Goal: Transaction & Acquisition: Purchase product/service

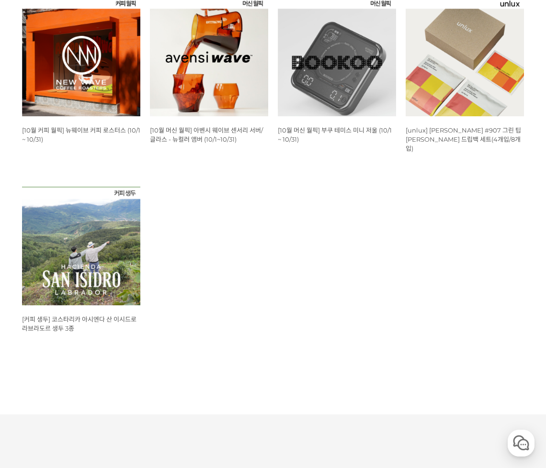
scroll to position [319, 0]
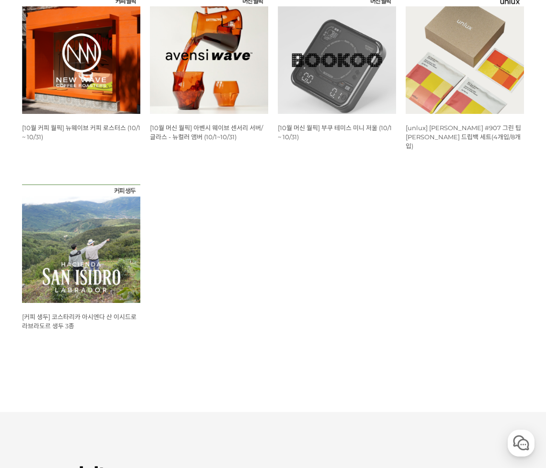
click at [92, 78] on img at bounding box center [81, 55] width 118 height 118
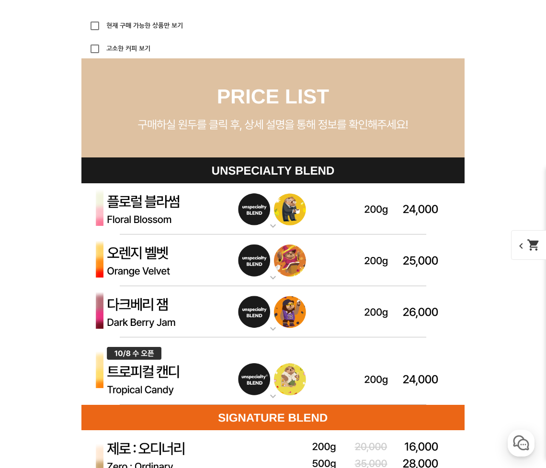
scroll to position [2596, 0]
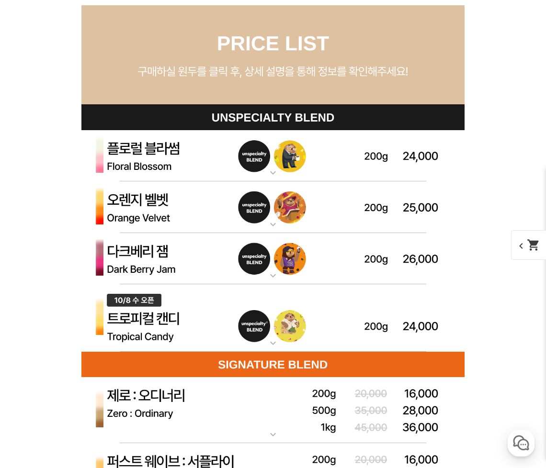
click at [194, 154] on img at bounding box center [272, 156] width 383 height 52
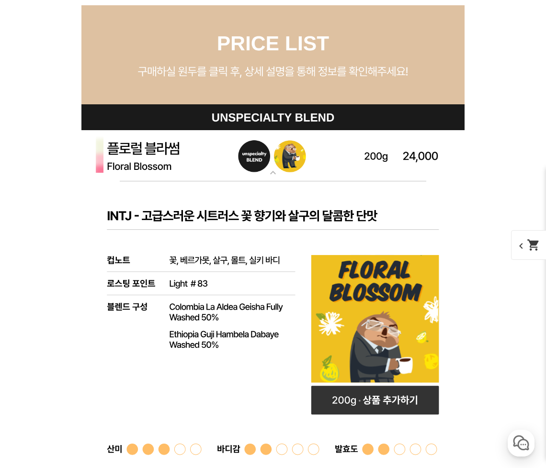
click at [204, 165] on img at bounding box center [272, 156] width 383 height 52
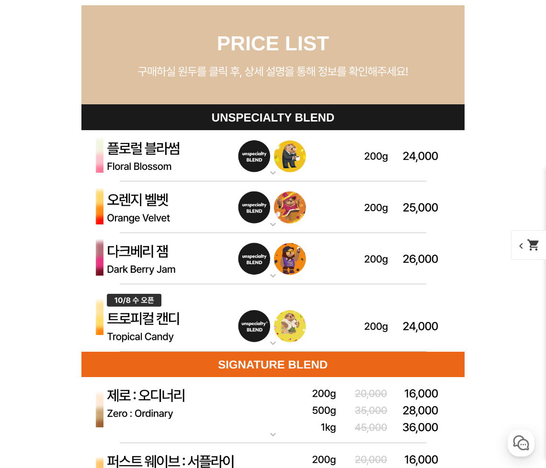
click at [316, 200] on img at bounding box center [272, 208] width 383 height 52
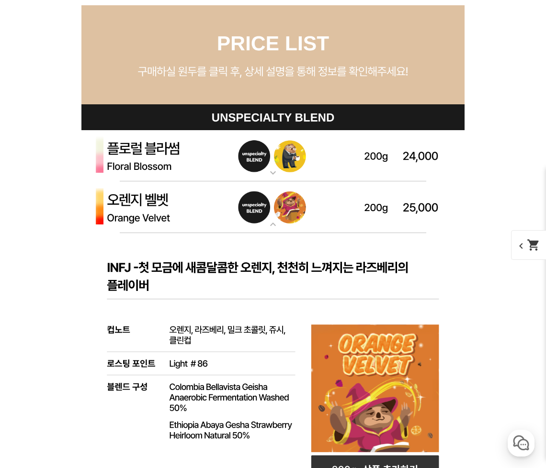
drag, startPoint x: 283, startPoint y: 212, endPoint x: 284, endPoint y: 207, distance: 4.9
click at [283, 212] on img at bounding box center [272, 208] width 383 height 52
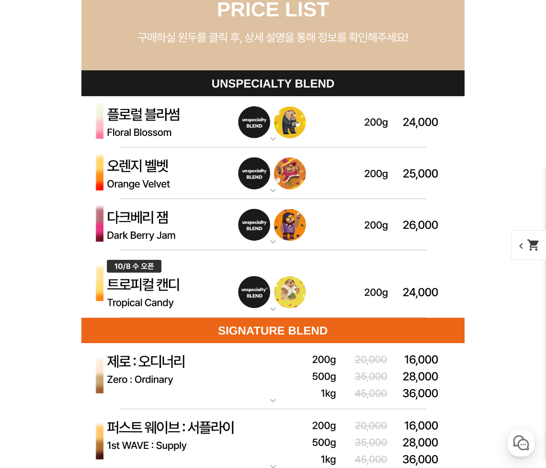
scroll to position [2649, 0]
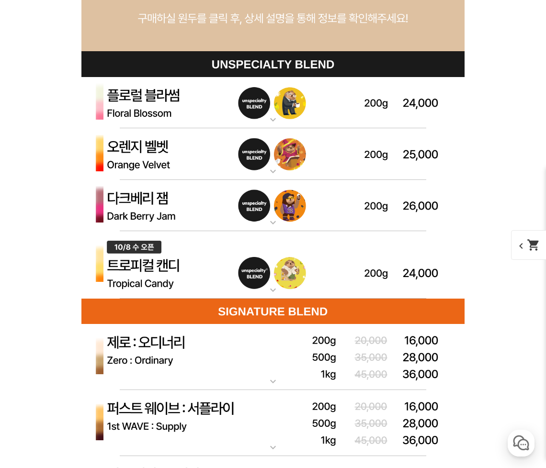
click at [309, 210] on img at bounding box center [272, 206] width 383 height 52
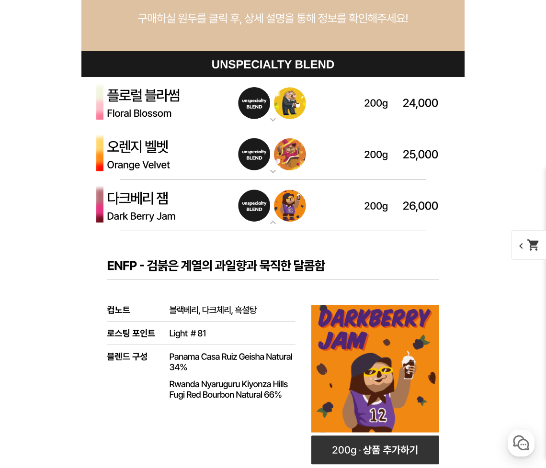
click at [298, 198] on img at bounding box center [272, 206] width 383 height 52
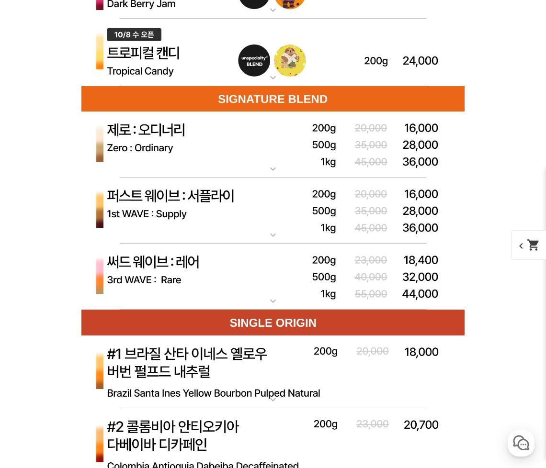
scroll to position [2968, 0]
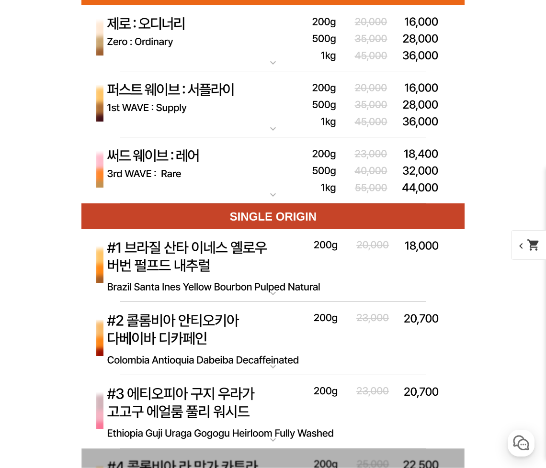
click at [236, 185] on img at bounding box center [272, 170] width 383 height 67
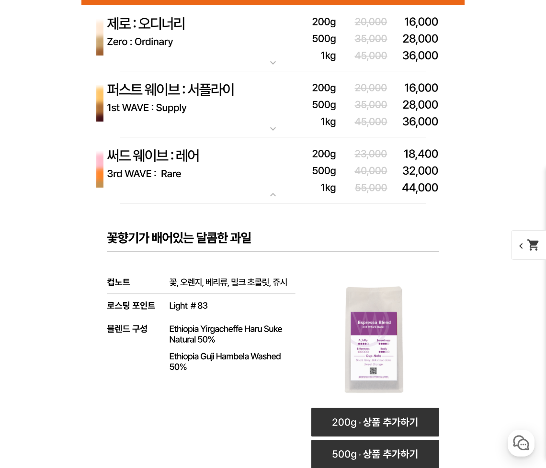
click at [244, 178] on img at bounding box center [272, 170] width 383 height 67
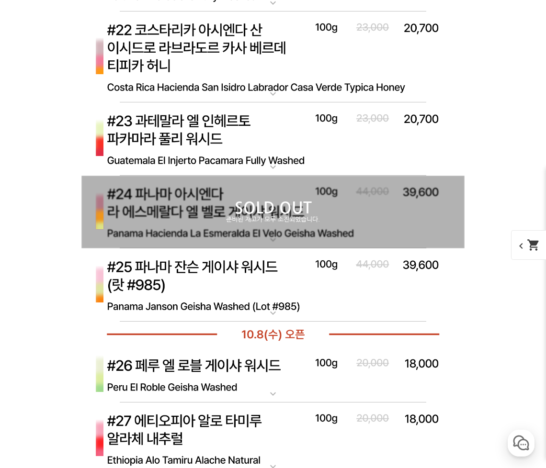
scroll to position [4352, 0]
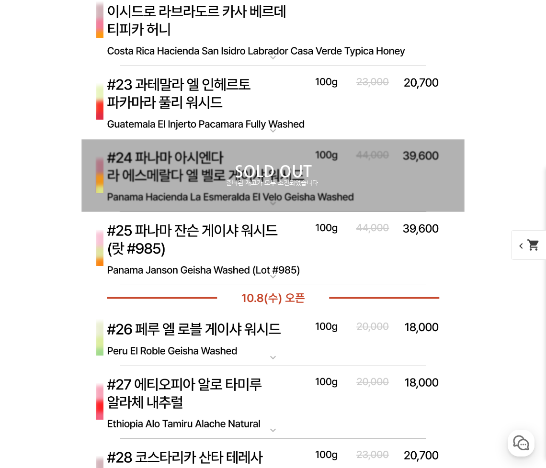
click at [235, 187] on p "준비된 재고가 모두 소진되었습니다." at bounding box center [272, 184] width 383 height 8
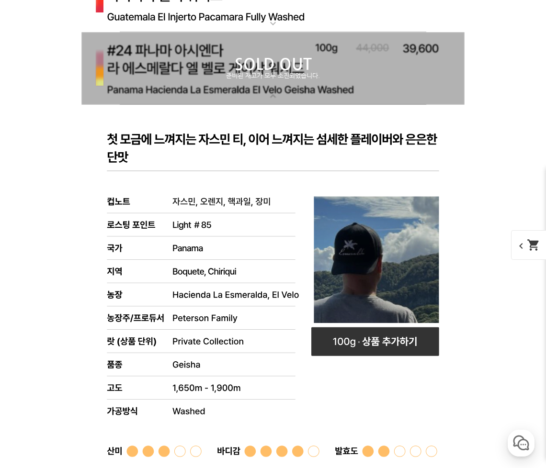
scroll to position [4459, 0]
click at [204, 68] on p "SOLD OUT" at bounding box center [272, 64] width 383 height 15
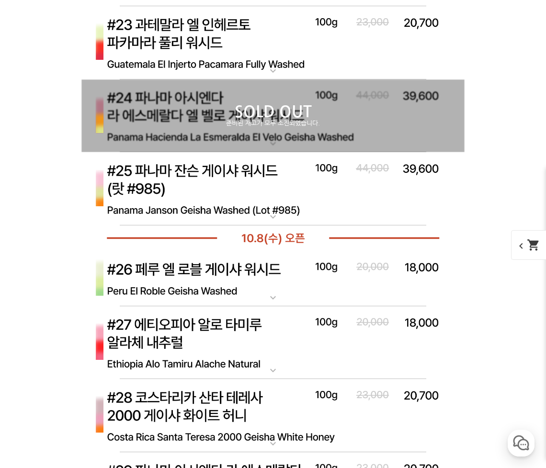
scroll to position [4405, 0]
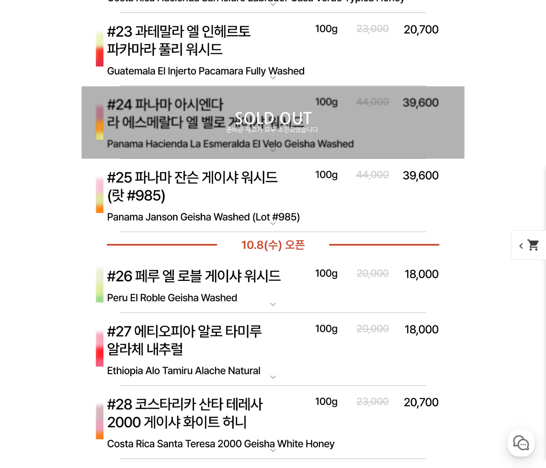
click at [289, 200] on img at bounding box center [272, 196] width 383 height 74
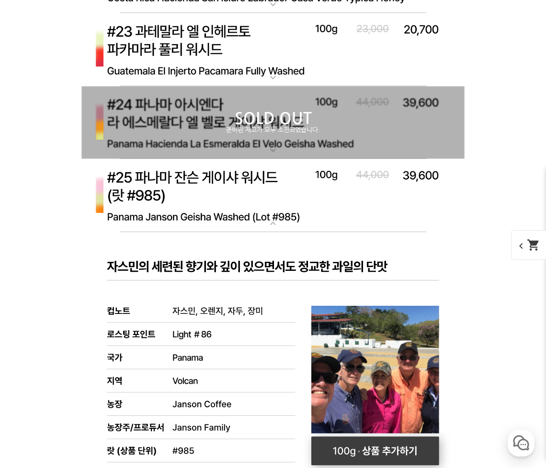
drag, startPoint x: 302, startPoint y: 192, endPoint x: 429, endPoint y: 344, distance: 197.9
click at [431, 349] on app-general-single "expand_more #25 파나마 잔슨 게이샤 워시드 (랏 #985)" at bounding box center [272, 454] width 383 height 590
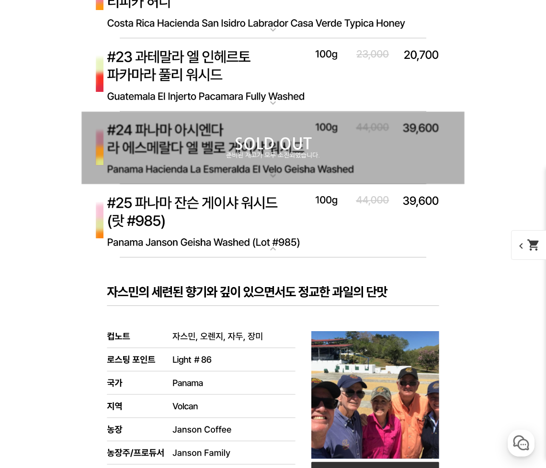
scroll to position [4246, 0]
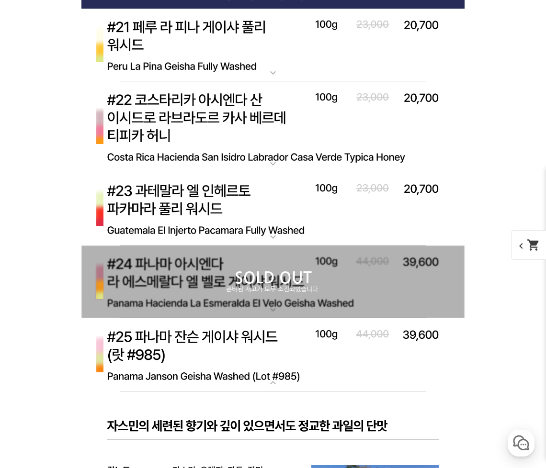
click at [221, 352] on img at bounding box center [272, 355] width 383 height 74
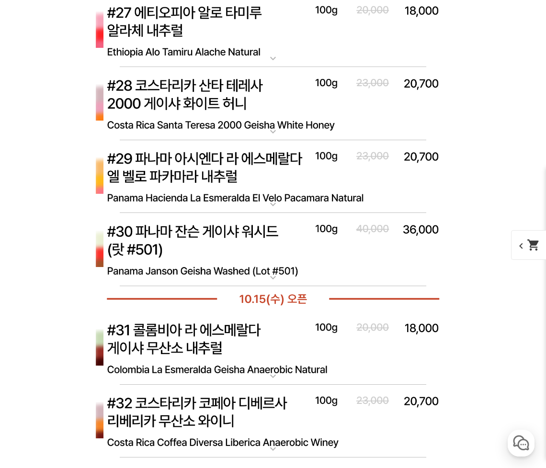
scroll to position [4725, 0]
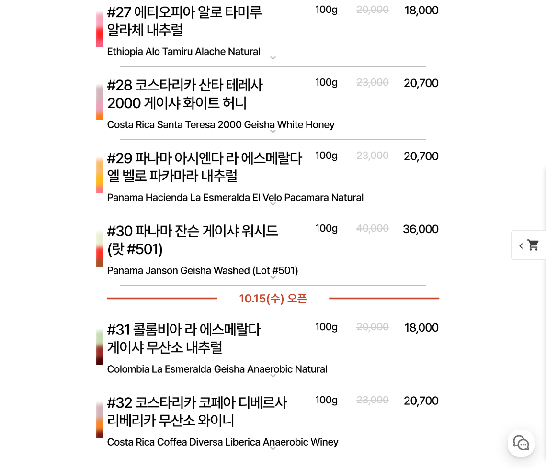
click at [239, 264] on img at bounding box center [272, 250] width 383 height 74
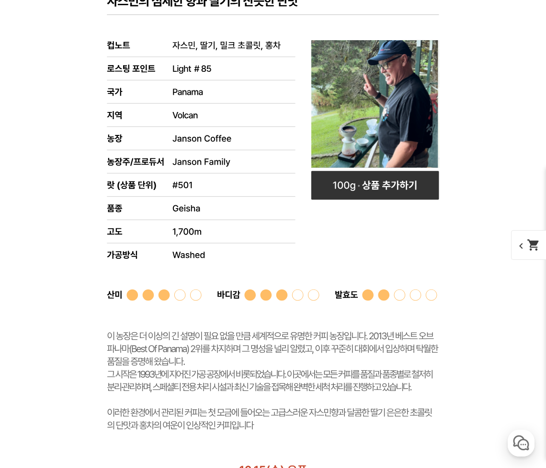
scroll to position [4778, 0]
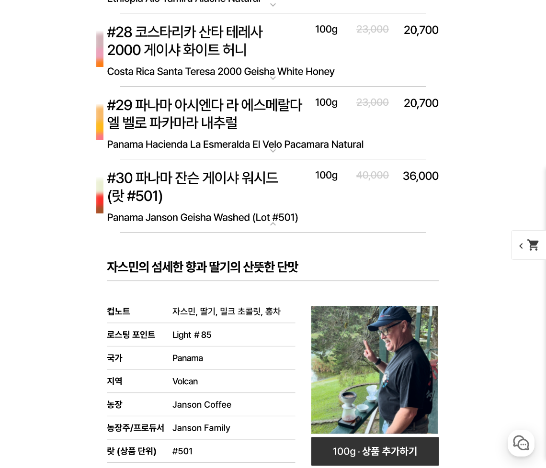
click at [231, 199] on img at bounding box center [272, 196] width 383 height 74
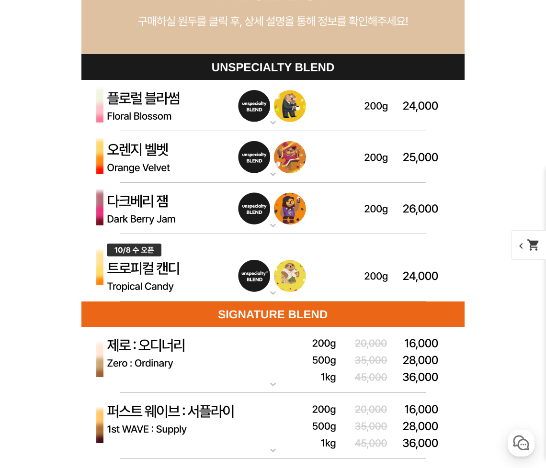
scroll to position [2703, 0]
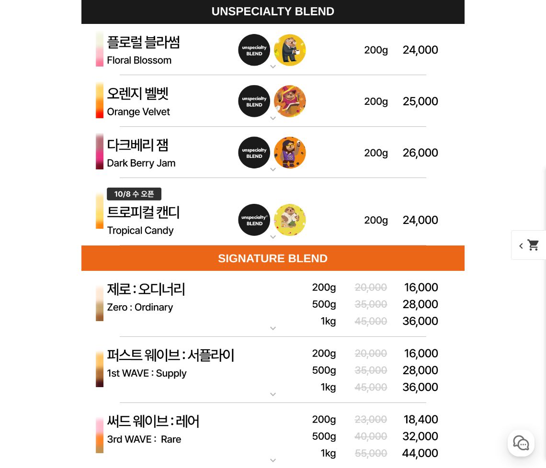
click at [188, 44] on img at bounding box center [272, 50] width 383 height 52
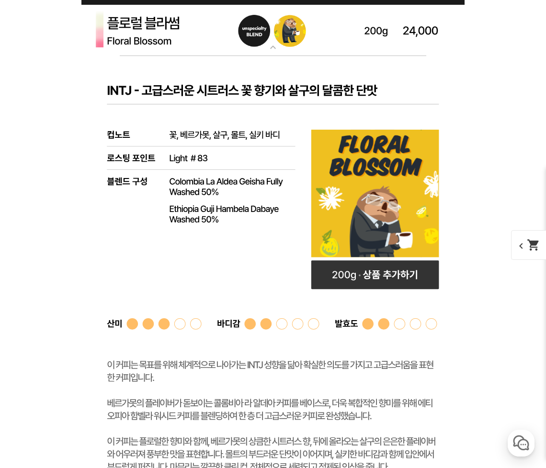
scroll to position [2596, 0]
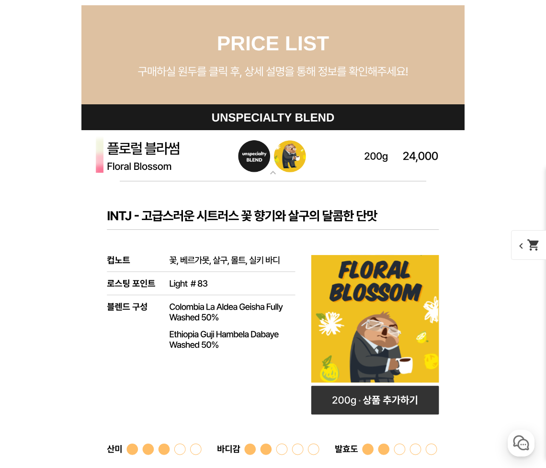
click at [236, 154] on img at bounding box center [272, 156] width 383 height 52
